Goal: Information Seeking & Learning: Learn about a topic

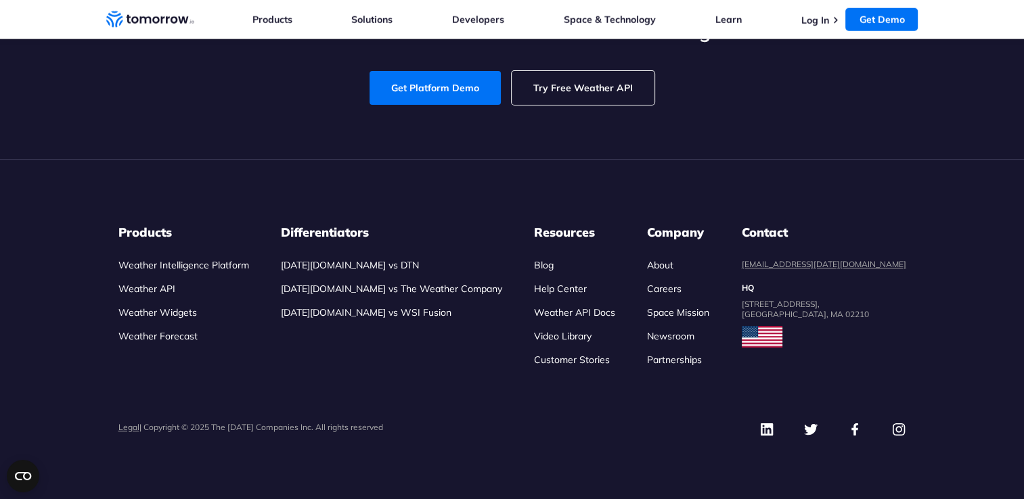
scroll to position [5617, 0]
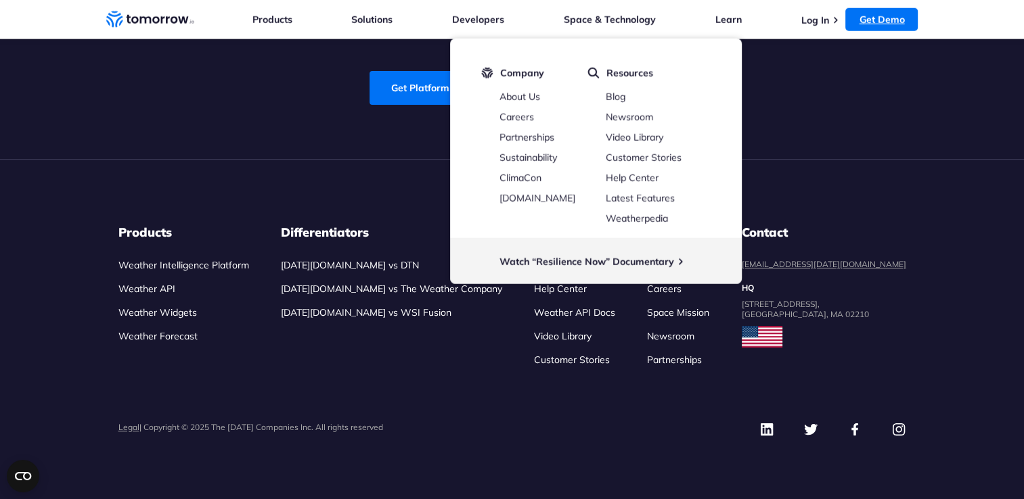
click at [883, 29] on link "Get Demo" at bounding box center [881, 19] width 72 height 23
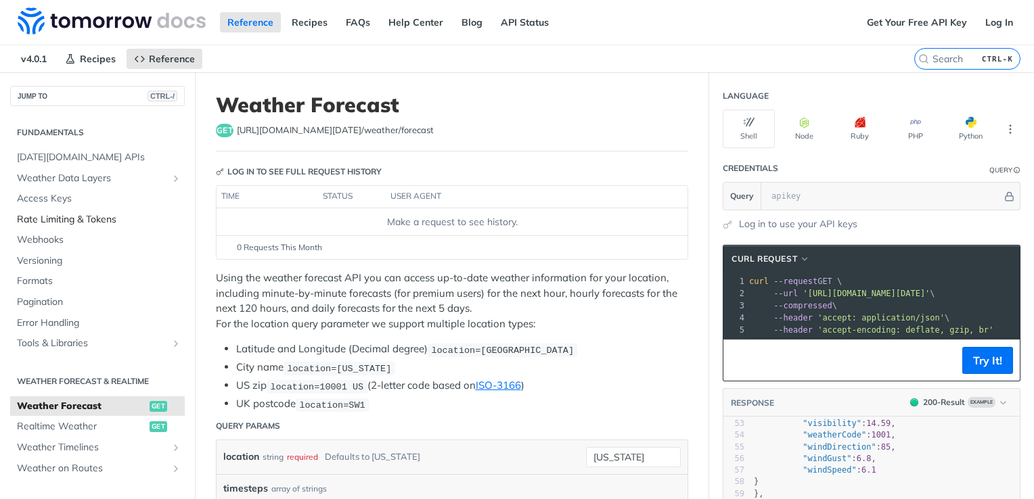
click at [50, 217] on span "Rate Limiting & Tokens" at bounding box center [99, 220] width 164 height 14
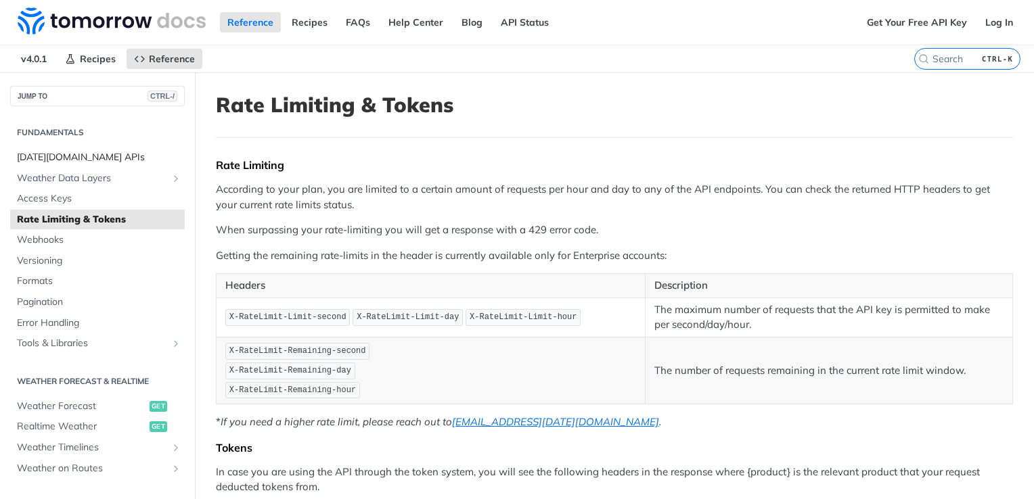
click at [70, 160] on span "[DATE][DOMAIN_NAME] APIs" at bounding box center [99, 158] width 164 height 14
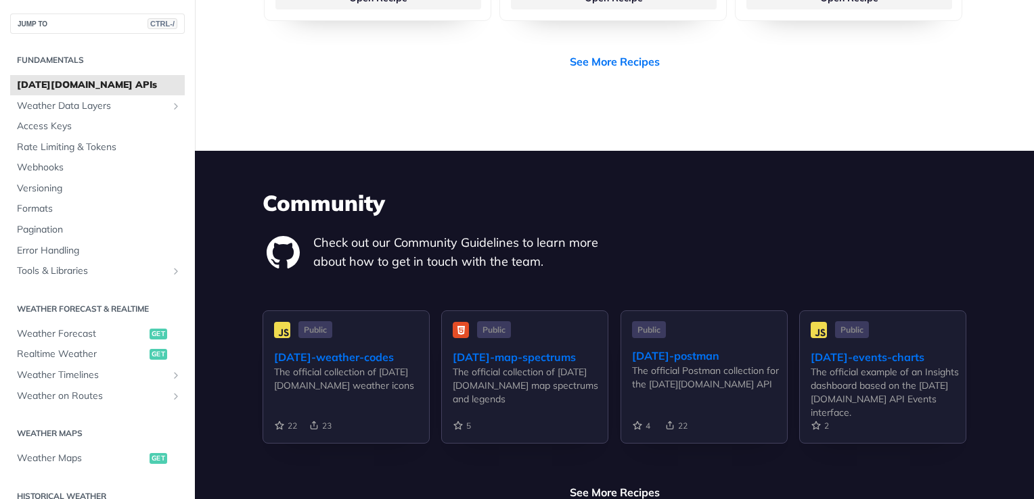
scroll to position [3113, 0]
